Goal: Task Accomplishment & Management: Manage account settings

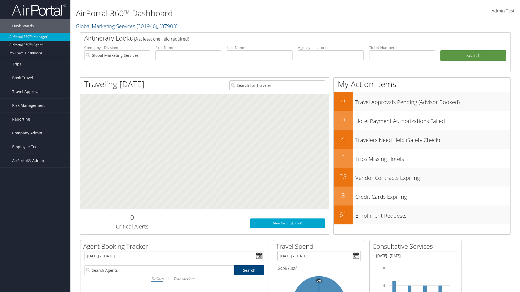
click at [35, 133] on span "Company Admin" at bounding box center [27, 133] width 30 height 14
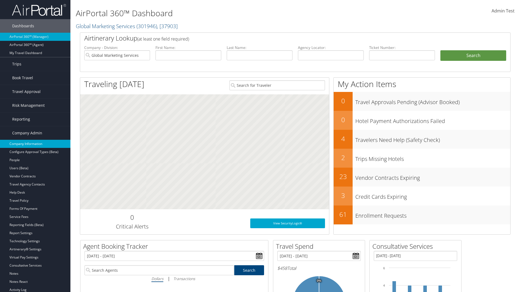
click at [35, 144] on link "Company Information" at bounding box center [35, 144] width 70 height 8
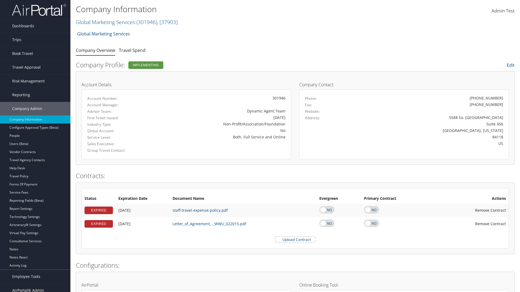
scroll to position [251, 0]
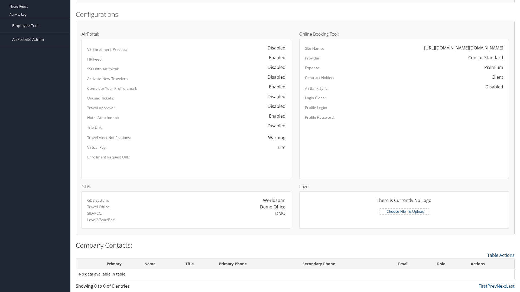
click at [501, 255] on link "Table Actions" at bounding box center [500, 256] width 27 height 6
click at [478, 264] on link "New Contact" at bounding box center [478, 263] width 71 height 9
